Goal: Communication & Community: Answer question/provide support

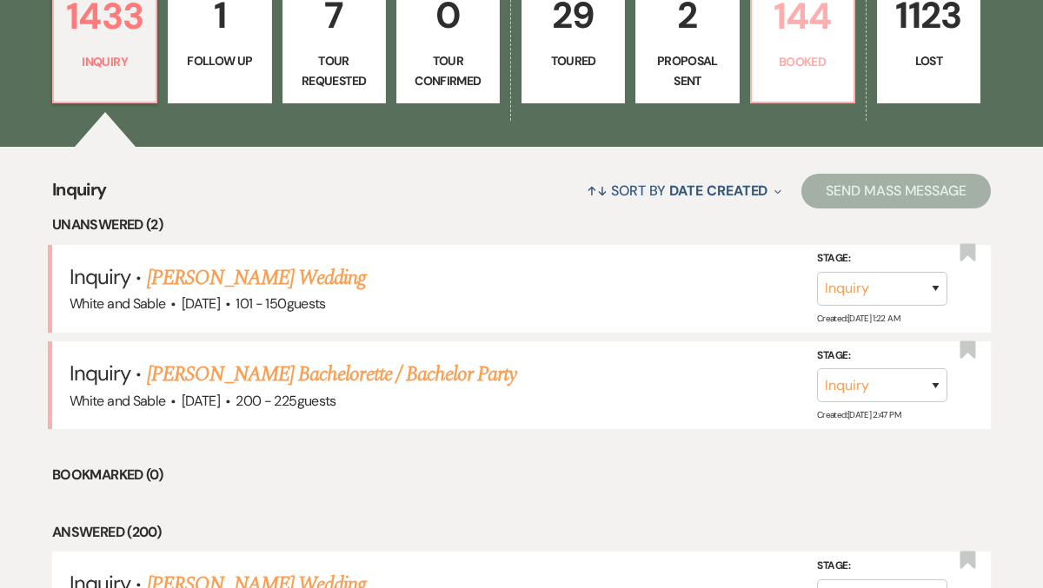
click at [793, 65] on p "Booked" at bounding box center [802, 61] width 81 height 19
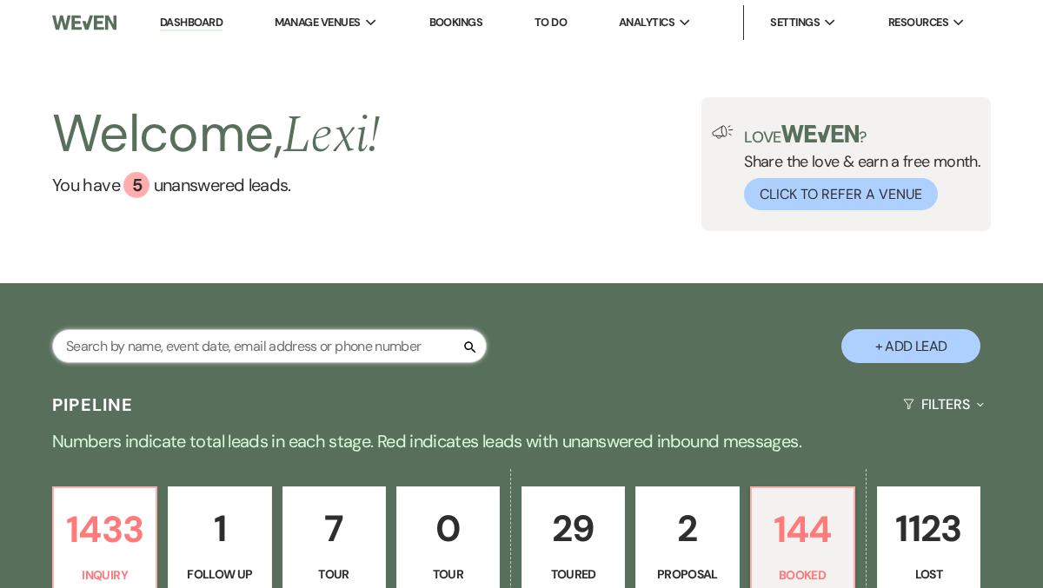
click at [188, 340] on input "text" at bounding box center [269, 346] width 435 height 34
type input "carly"
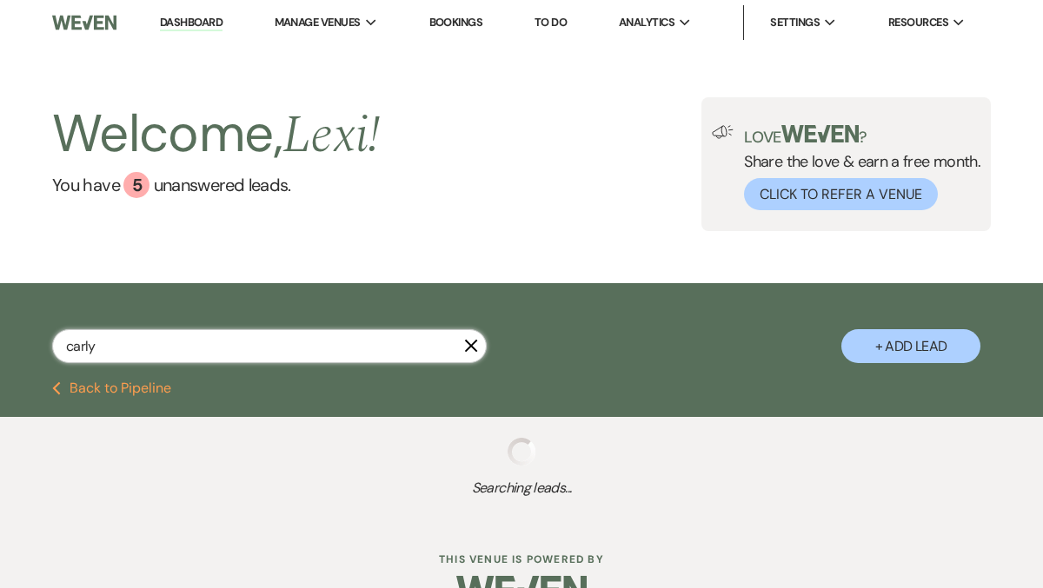
select select "8"
select select "5"
select select "8"
select select "2"
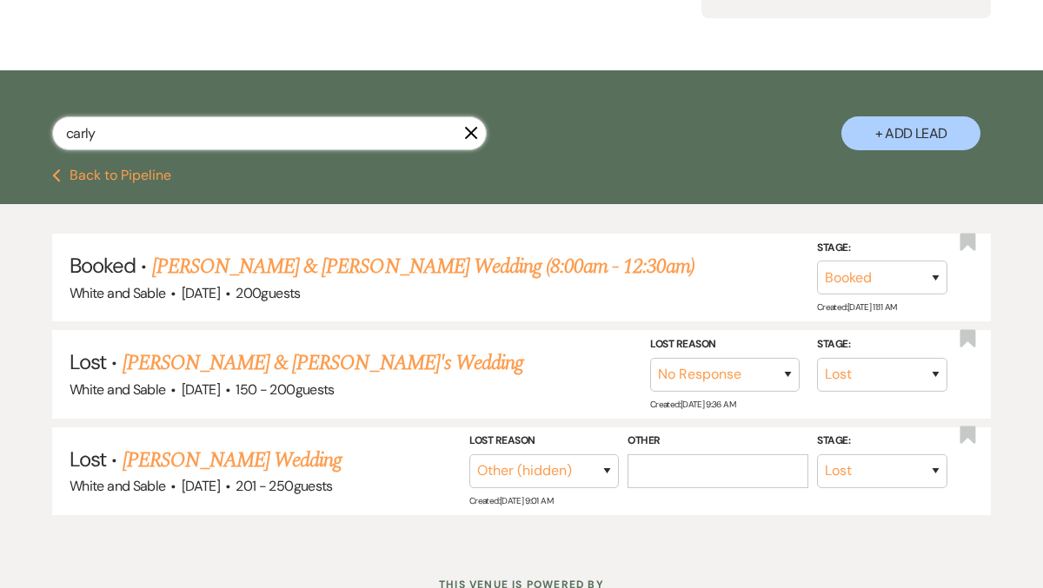
scroll to position [243, 0]
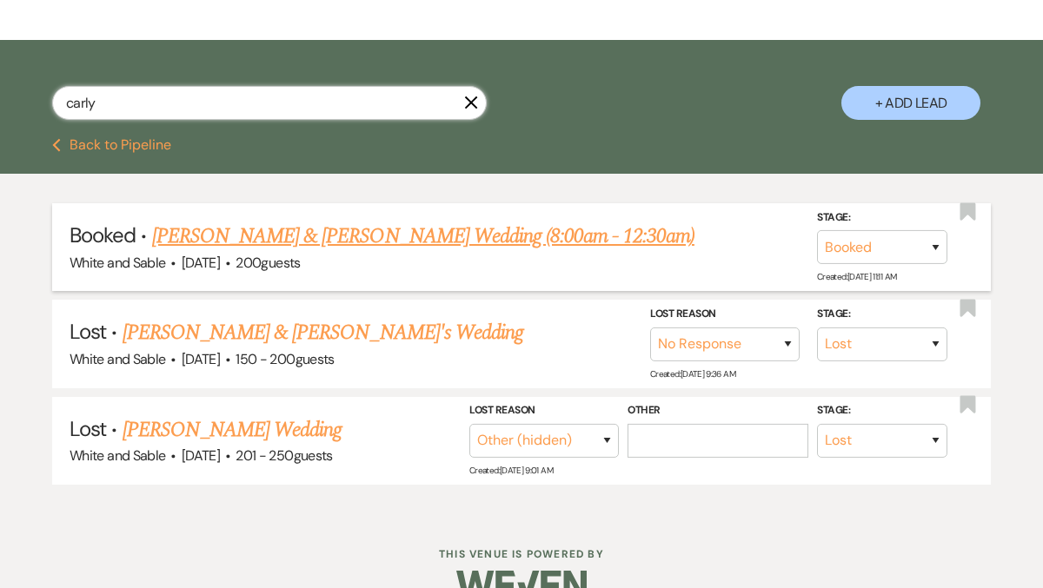
type input "carly"
click at [309, 227] on link "[PERSON_NAME] & [PERSON_NAME] Wedding (8:00am - 12:30am)" at bounding box center [423, 236] width 542 height 31
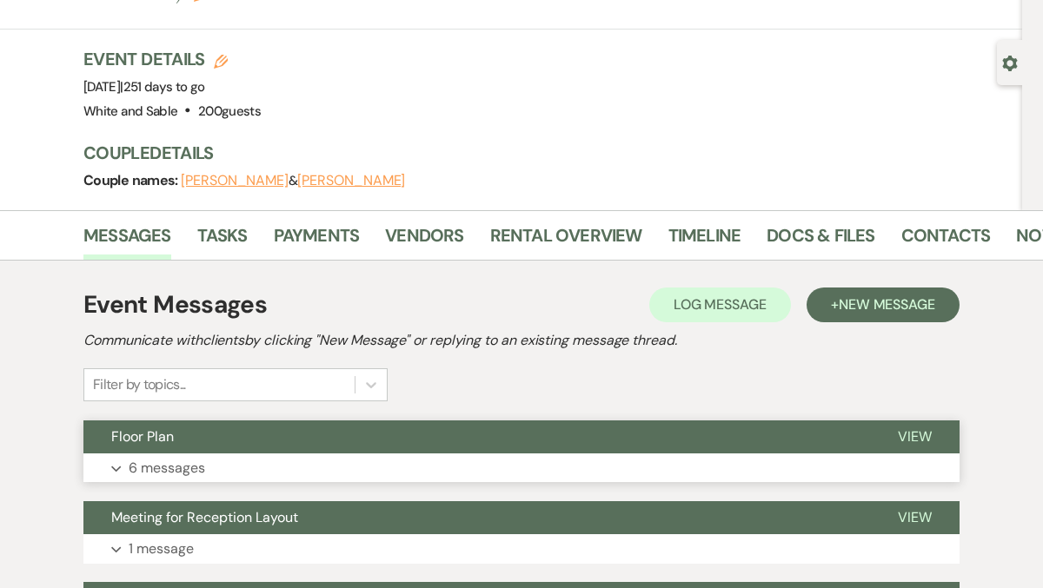
scroll to position [143, 0]
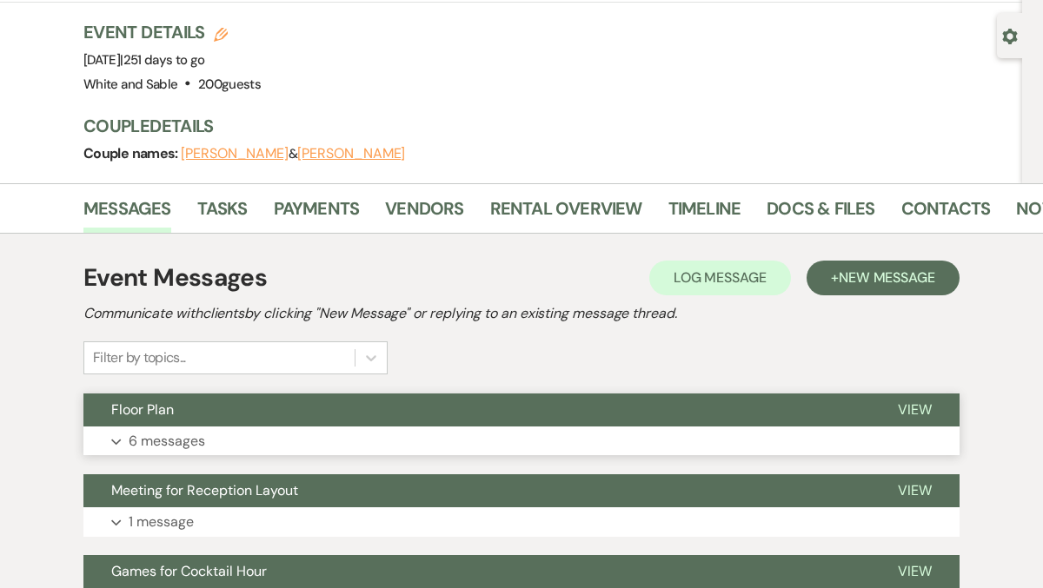
click at [212, 427] on button "Expand 6 messages" at bounding box center [521, 442] width 876 height 30
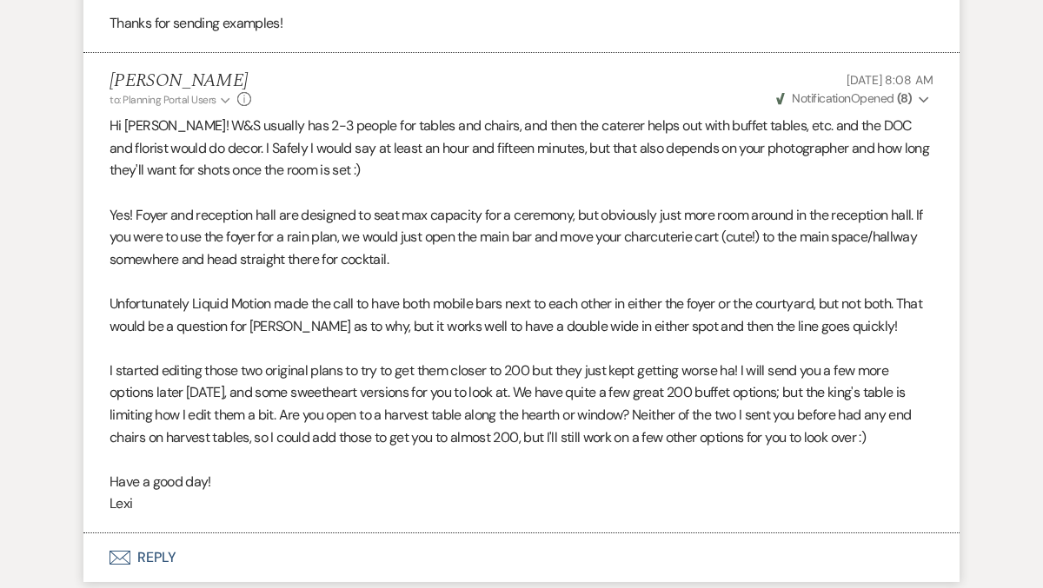
scroll to position [2461, 0]
click at [160, 533] on button "Envelope Reply" at bounding box center [521, 557] width 876 height 49
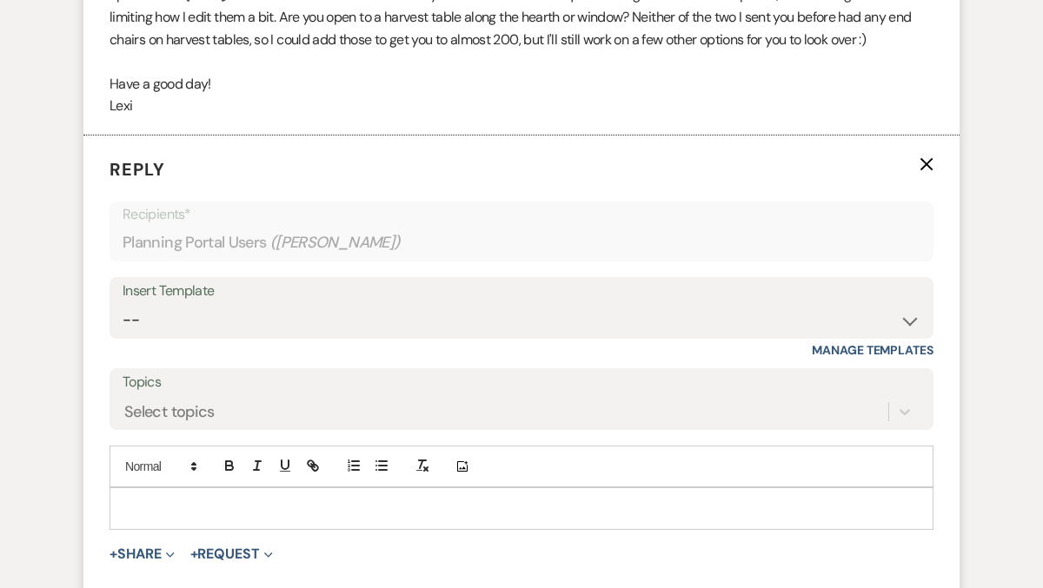
scroll to position [2867, 0]
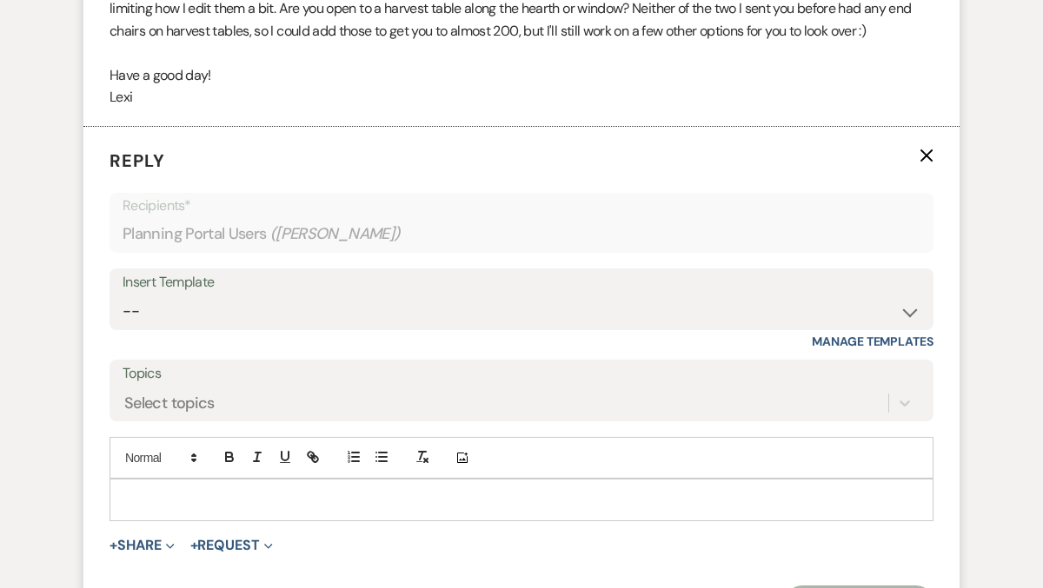
click at [163, 480] on div at bounding box center [521, 500] width 822 height 40
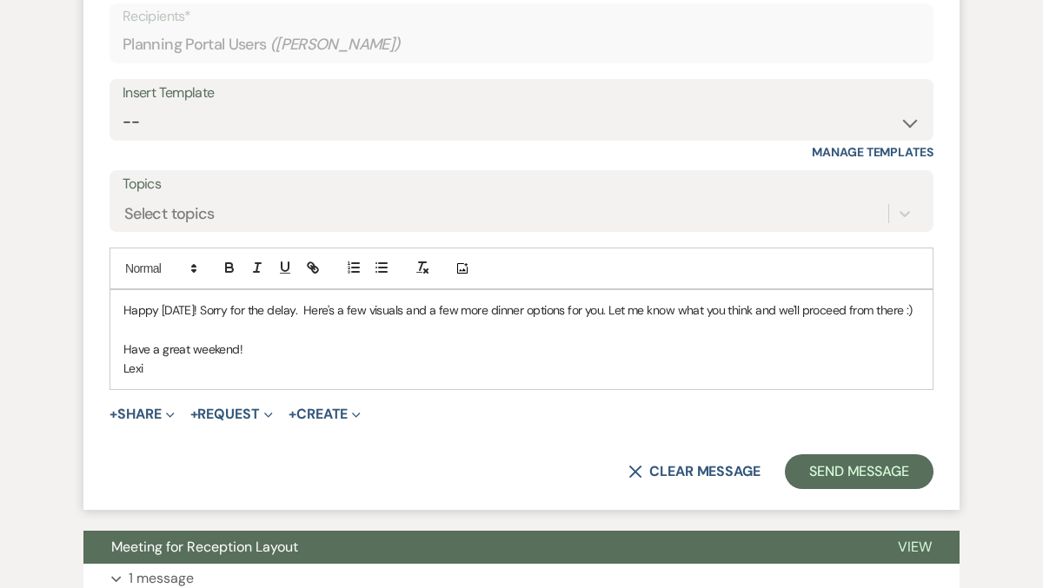
scroll to position [3079, 0]
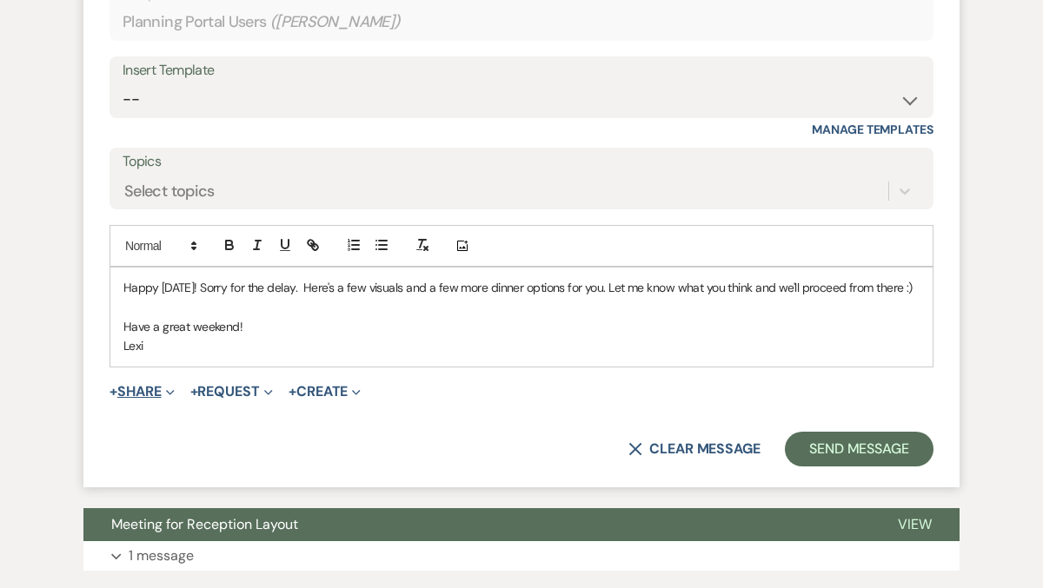
click at [121, 385] on button "+ Share Expand" at bounding box center [141, 392] width 65 height 14
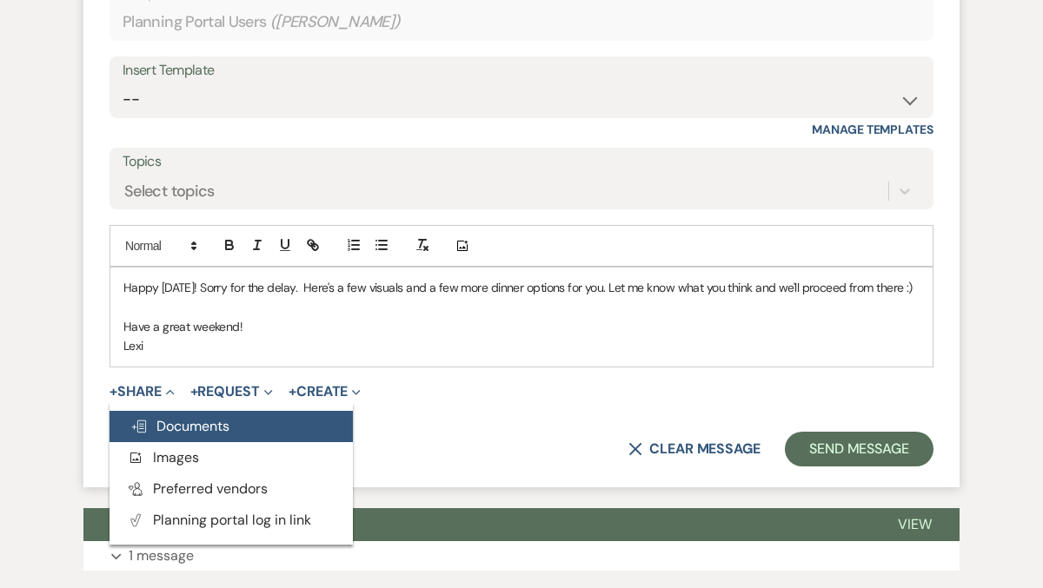
click at [149, 417] on span "Doc Upload Documents" at bounding box center [179, 426] width 99 height 18
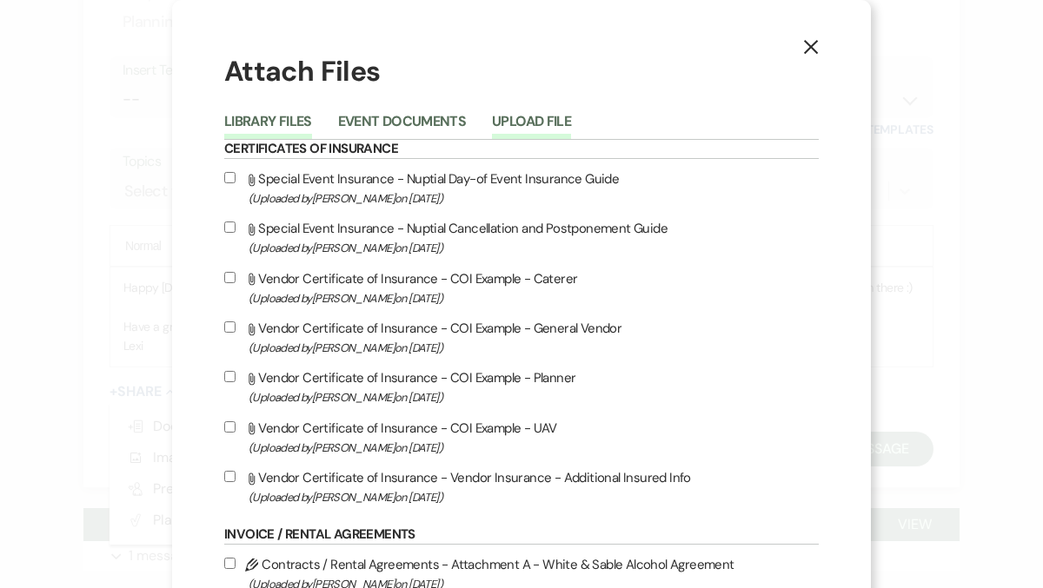
click at [501, 121] on button "Upload File" at bounding box center [531, 127] width 79 height 24
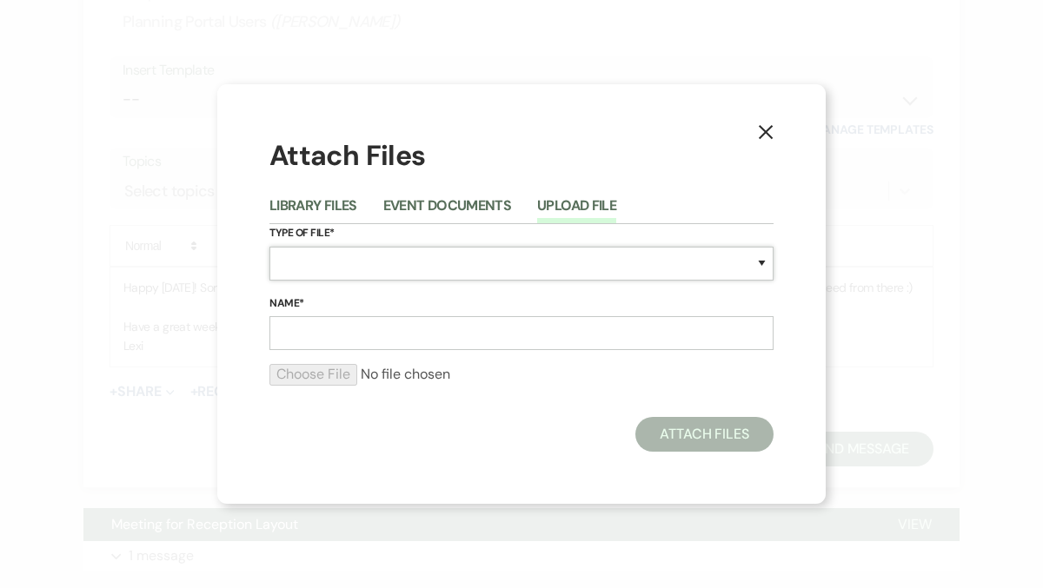
click at [334, 271] on select "Special Event Insurance Vendor Certificate of Insurance Contracts / Rental Agre…" at bounding box center [521, 264] width 504 height 34
select select "24"
click at [269, 247] on select "Special Event Insurance Vendor Certificate of Insurance Contracts / Rental Agre…" at bounding box center [521, 264] width 504 height 34
click at [315, 343] on input "Name*" at bounding box center [521, 333] width 504 height 34
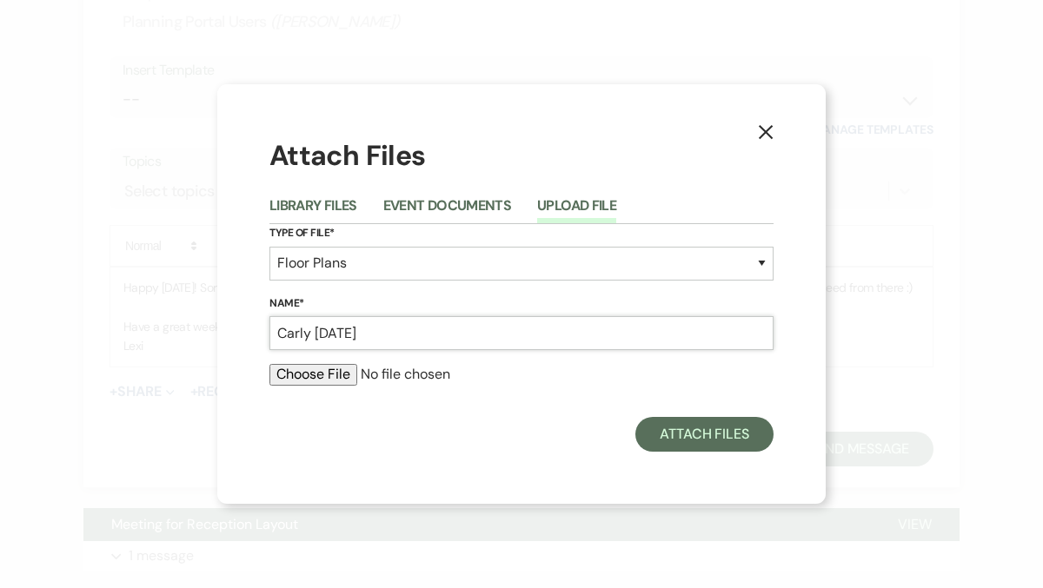
type input "Carly [DATE]"
click at [296, 383] on input "file" at bounding box center [521, 374] width 504 height 21
type input "C:\fakepath\Carly [DATE].pdf"
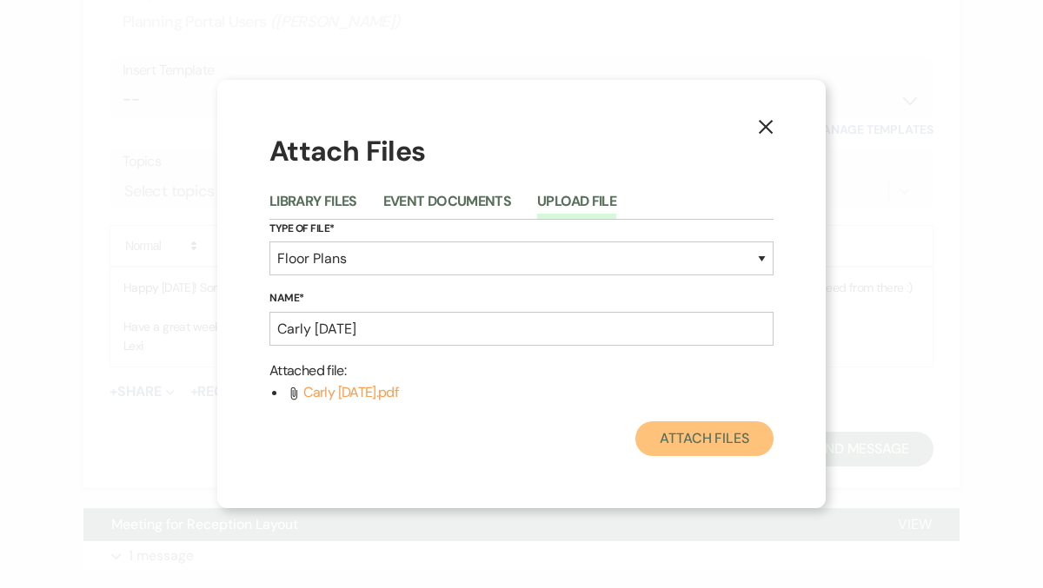
click at [682, 446] on button "Attach Files" at bounding box center [704, 438] width 138 height 35
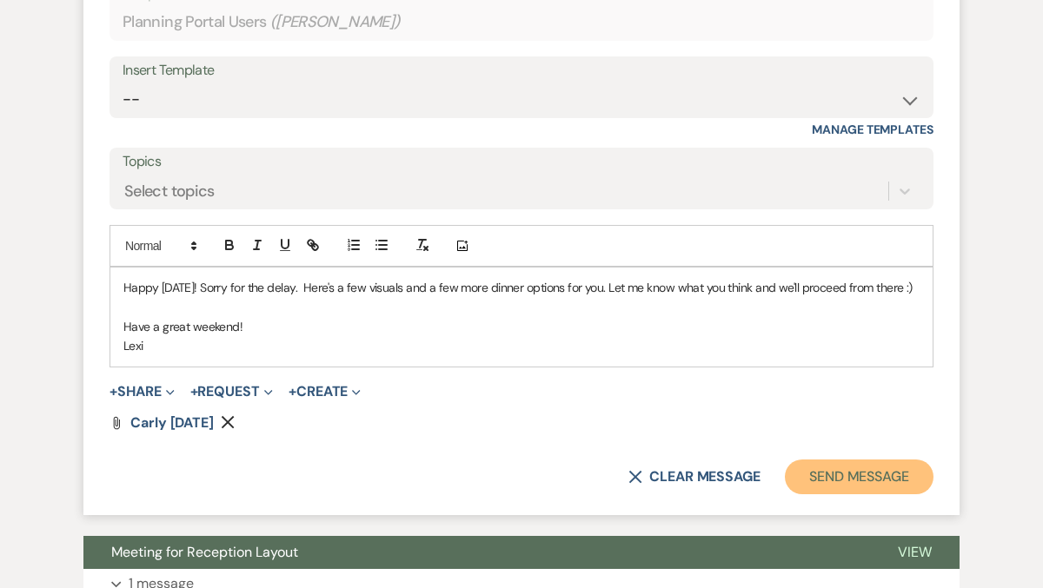
click at [876, 460] on button "Send Message" at bounding box center [859, 477] width 149 height 35
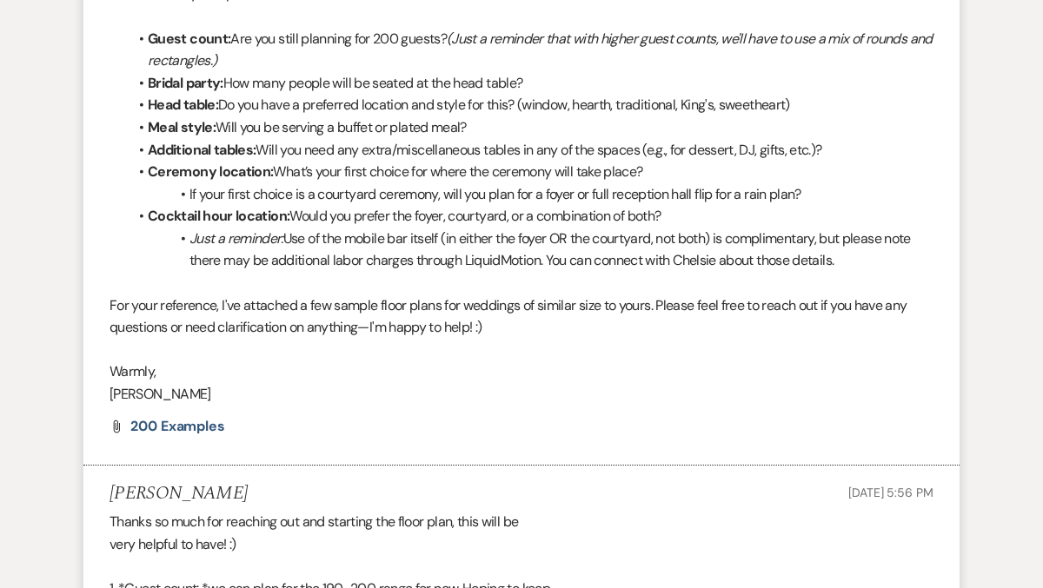
scroll to position [0, 0]
